Goal: Find specific page/section: Find specific page/section

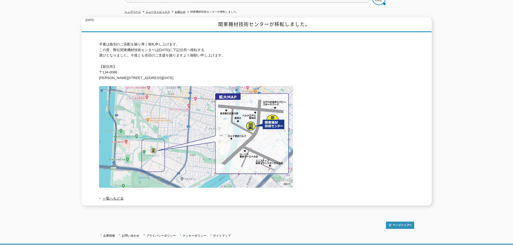
scroll to position [66, 0]
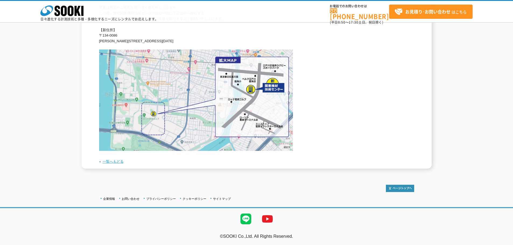
click at [108, 164] on link "一覧へもどる" at bounding box center [113, 162] width 21 height 4
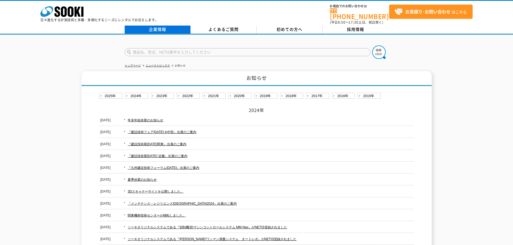
click at [171, 28] on link "企業情報" at bounding box center [158, 30] width 66 height 8
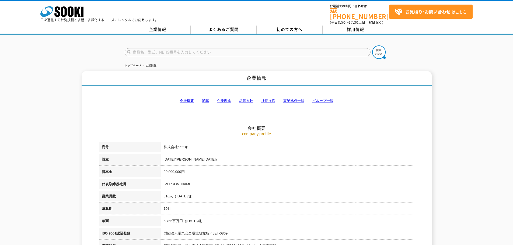
click at [301, 99] on link "事業拠点一覧" at bounding box center [293, 101] width 21 height 4
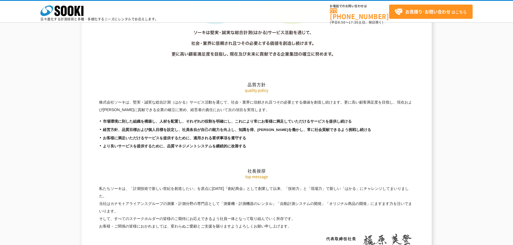
scroll to position [1081, 0]
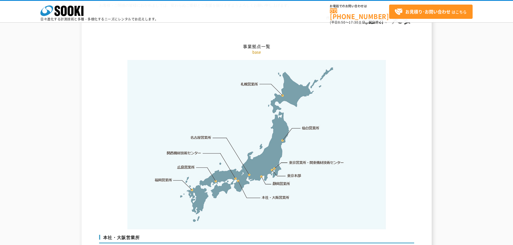
click at [295, 160] on link "東京営業所・関東機材技術センター" at bounding box center [316, 162] width 55 height 5
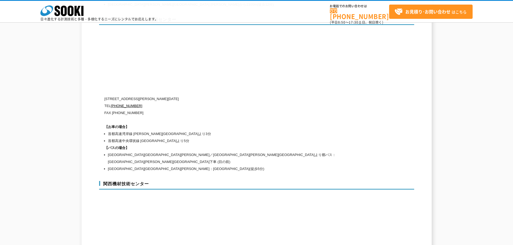
scroll to position [2220, 0]
